Goal: Communication & Community: Connect with others

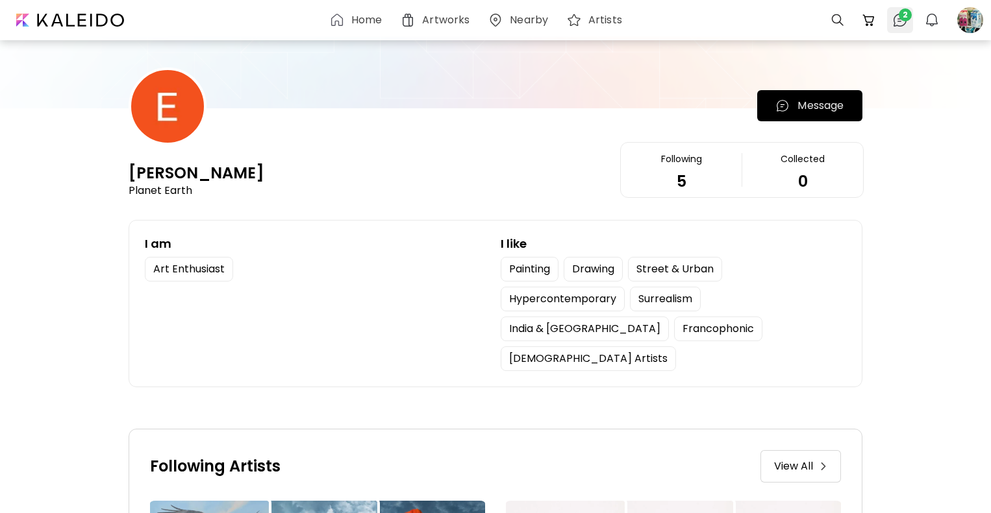
click at [906, 18] on span "2" at bounding box center [904, 14] width 13 height 13
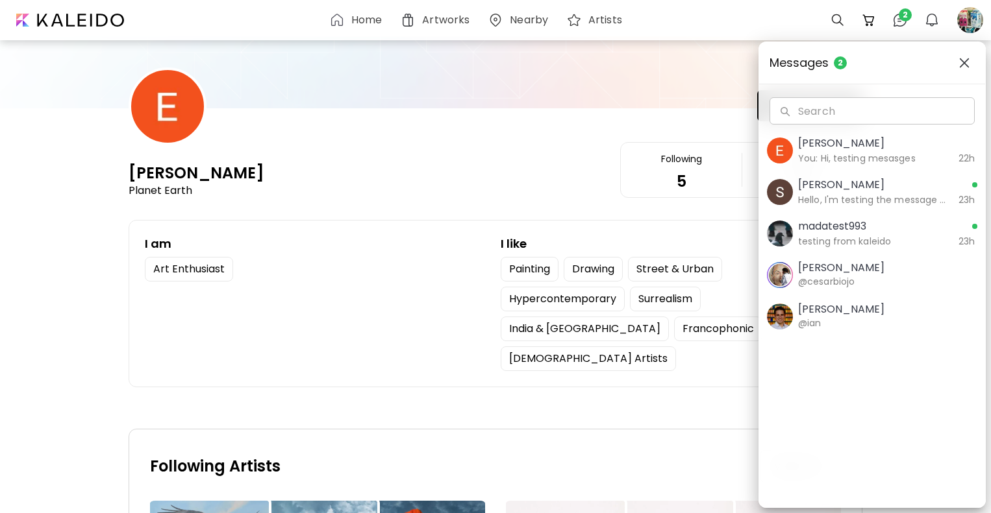
click at [892, 200] on h6 "Hello, I'm testing the message system" at bounding box center [873, 200] width 150 height 14
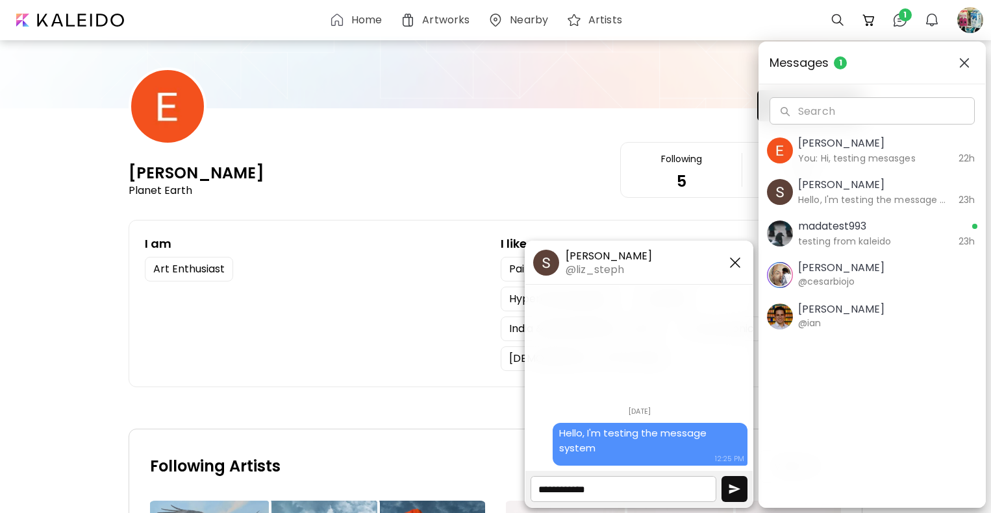
click at [889, 230] on h5 "madatest993" at bounding box center [873, 227] width 150 height 16
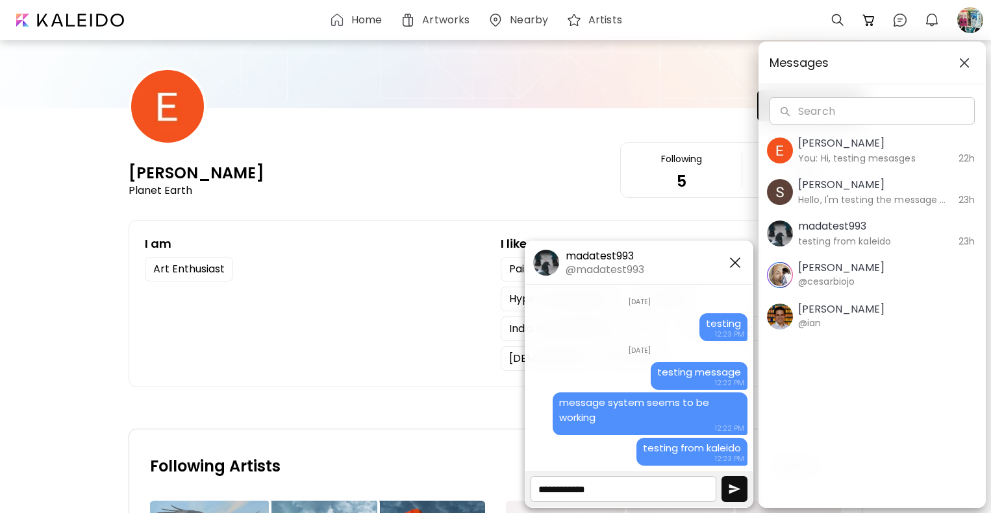
click at [678, 99] on div "Messages Search Search [PERSON_NAME] You: Hi, testing mesasges 22h [PERSON_NAME…" at bounding box center [495, 256] width 991 height 513
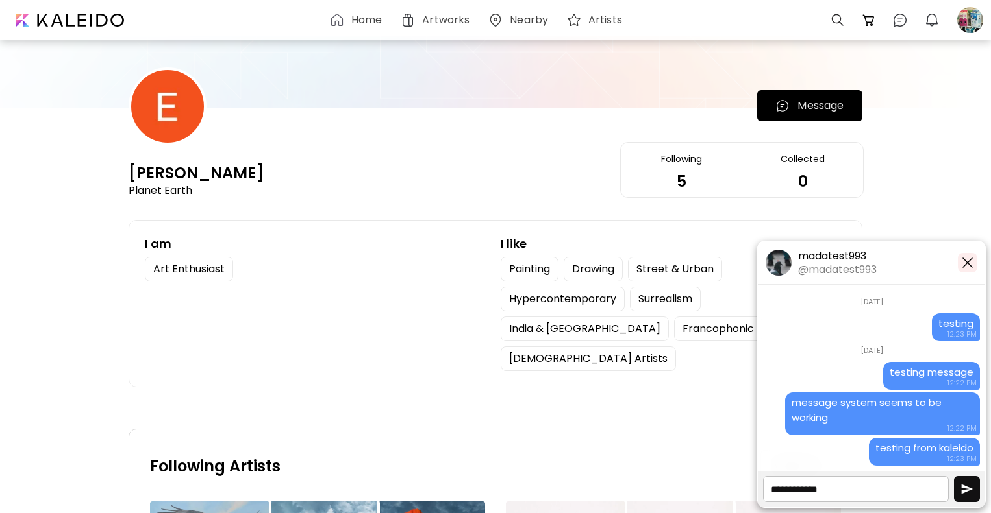
click at [976, 259] on button "button" at bounding box center [966, 262] width 19 height 19
